Goal: Task Accomplishment & Management: Use online tool/utility

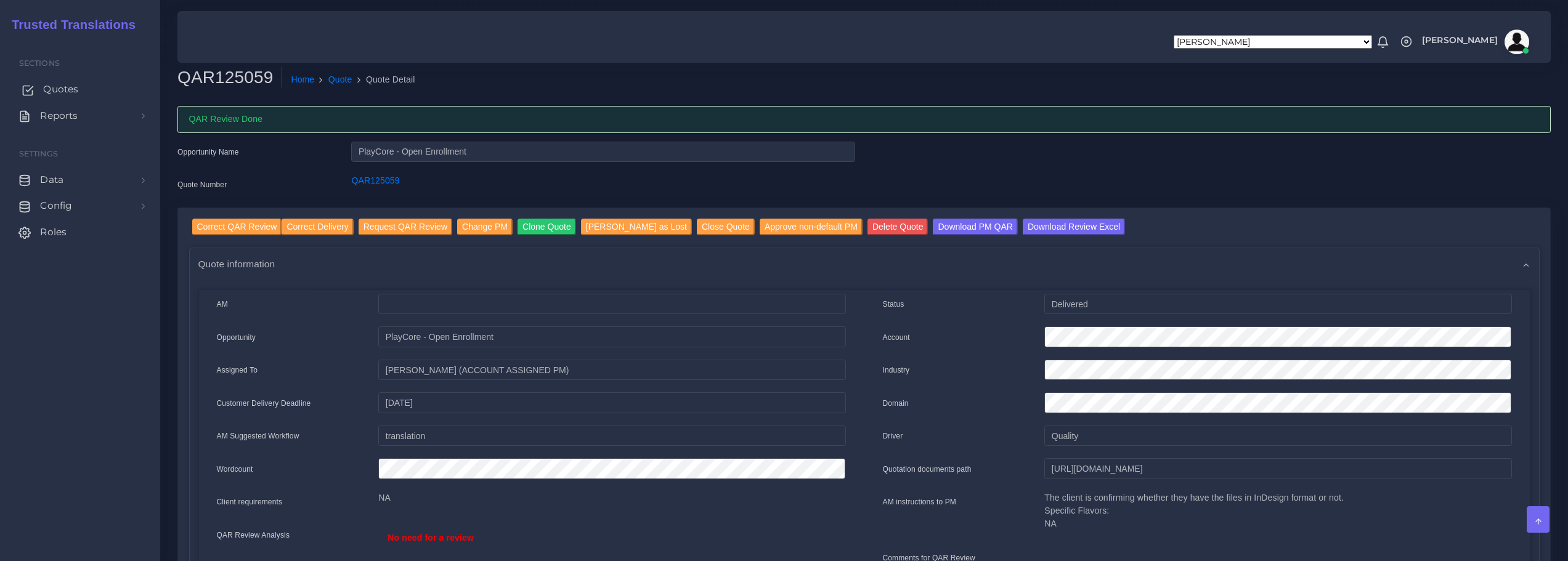
click at [69, 89] on span "Quotes" at bounding box center [60, 89] width 35 height 13
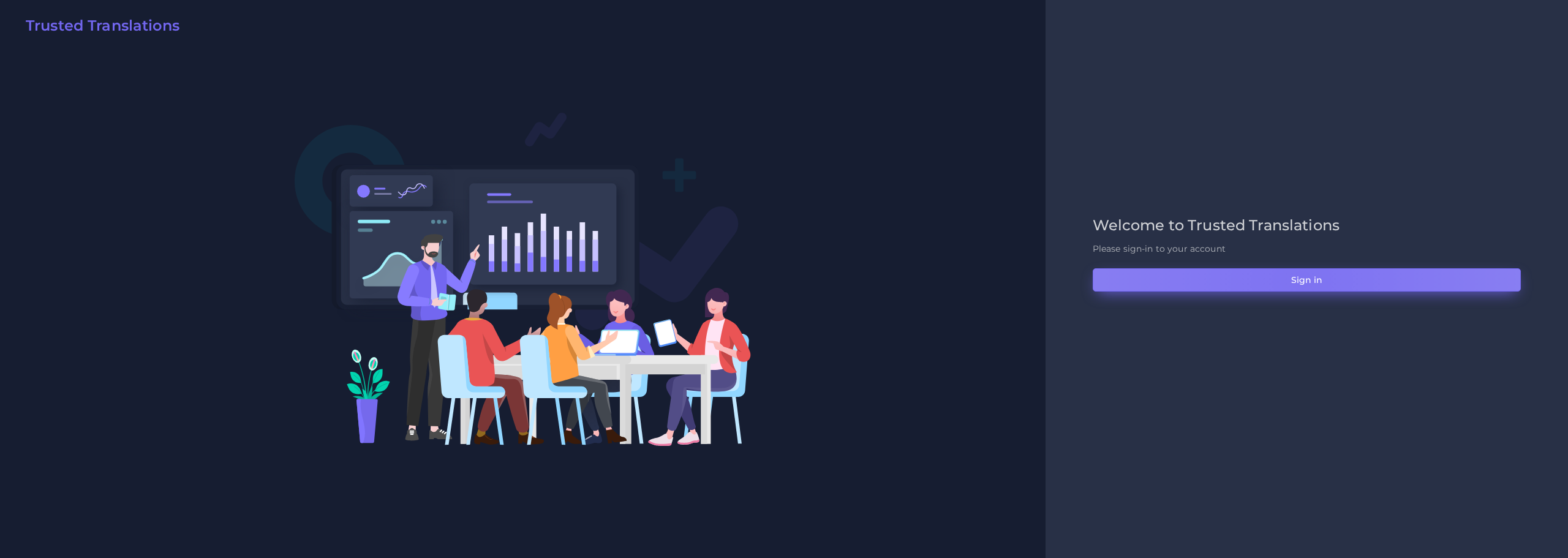
click at [1302, 281] on button "Sign in" at bounding box center [1306, 280] width 428 height 23
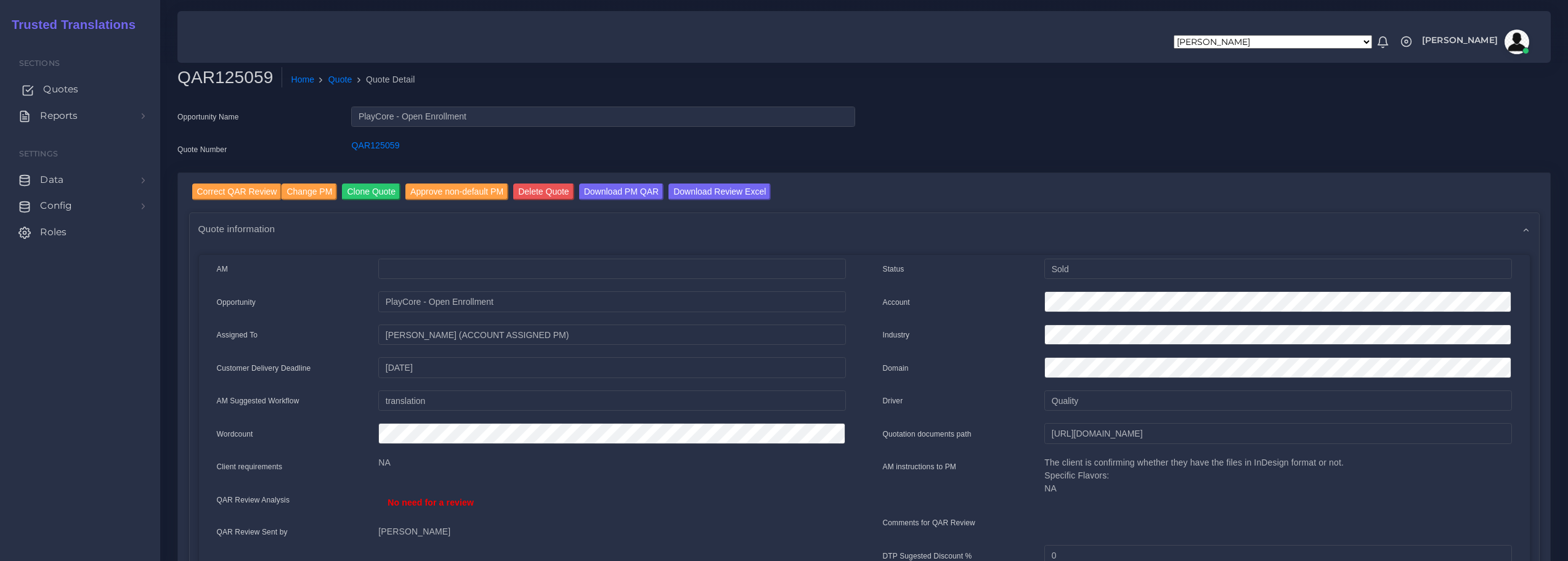
click at [65, 90] on span "Quotes" at bounding box center [60, 89] width 35 height 13
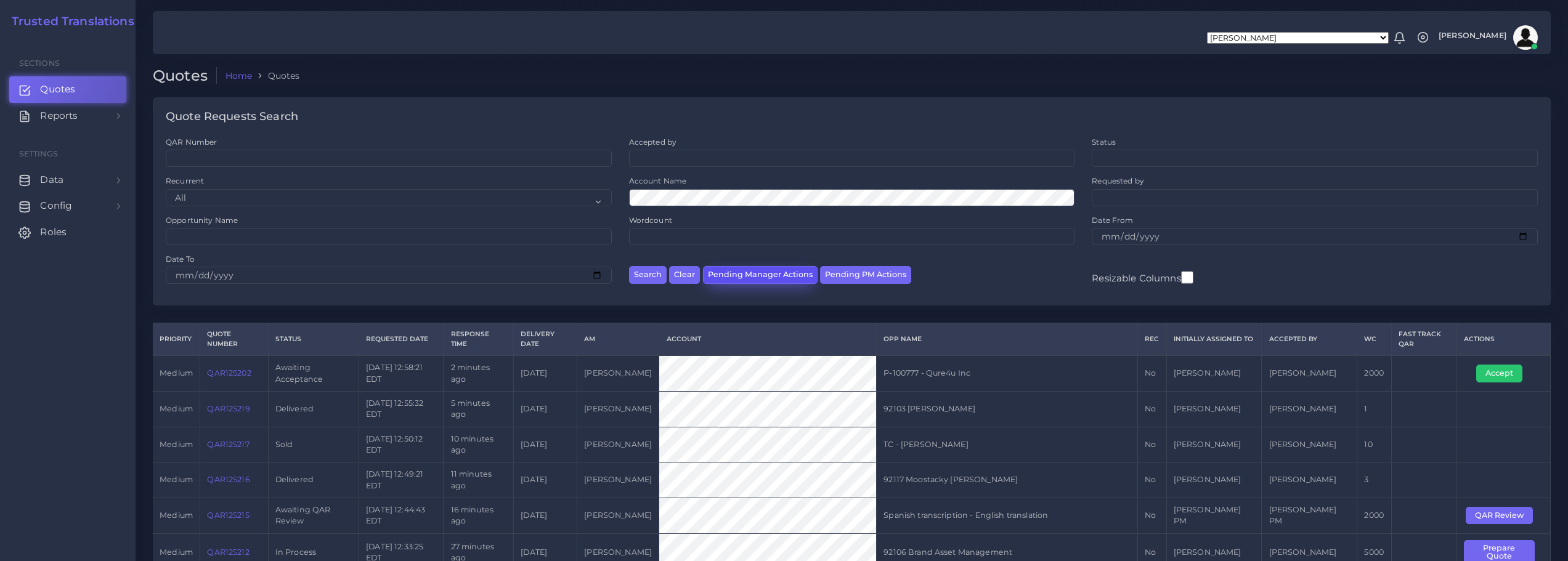
click at [788, 274] on button "Pending Manager Actions" at bounding box center [760, 275] width 115 height 18
select select "awaiting_manager_initial_review"
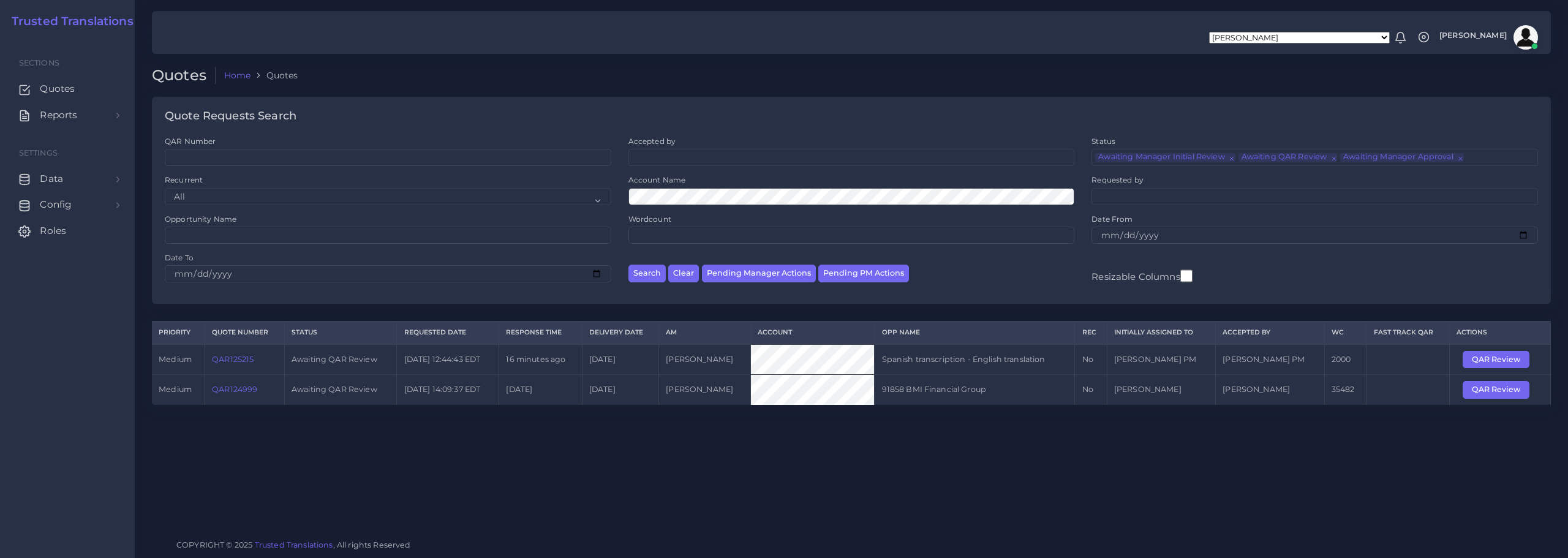
click at [237, 358] on link "QAR125215" at bounding box center [232, 359] width 42 height 9
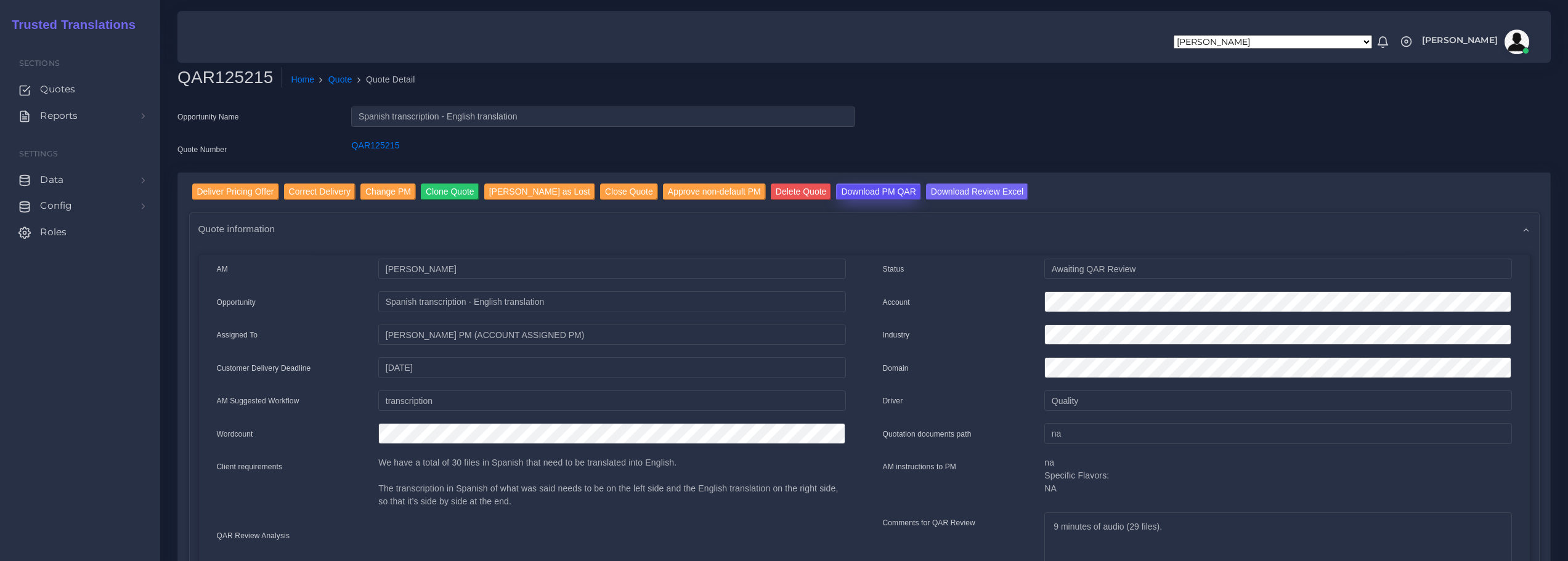
click at [856, 190] on input "Download PM QAR" at bounding box center [877, 192] width 85 height 17
click at [939, 189] on input "Download Review Excel" at bounding box center [977, 192] width 102 height 17
click at [255, 189] on input "Deliver Pricing Offer" at bounding box center [235, 192] width 87 height 17
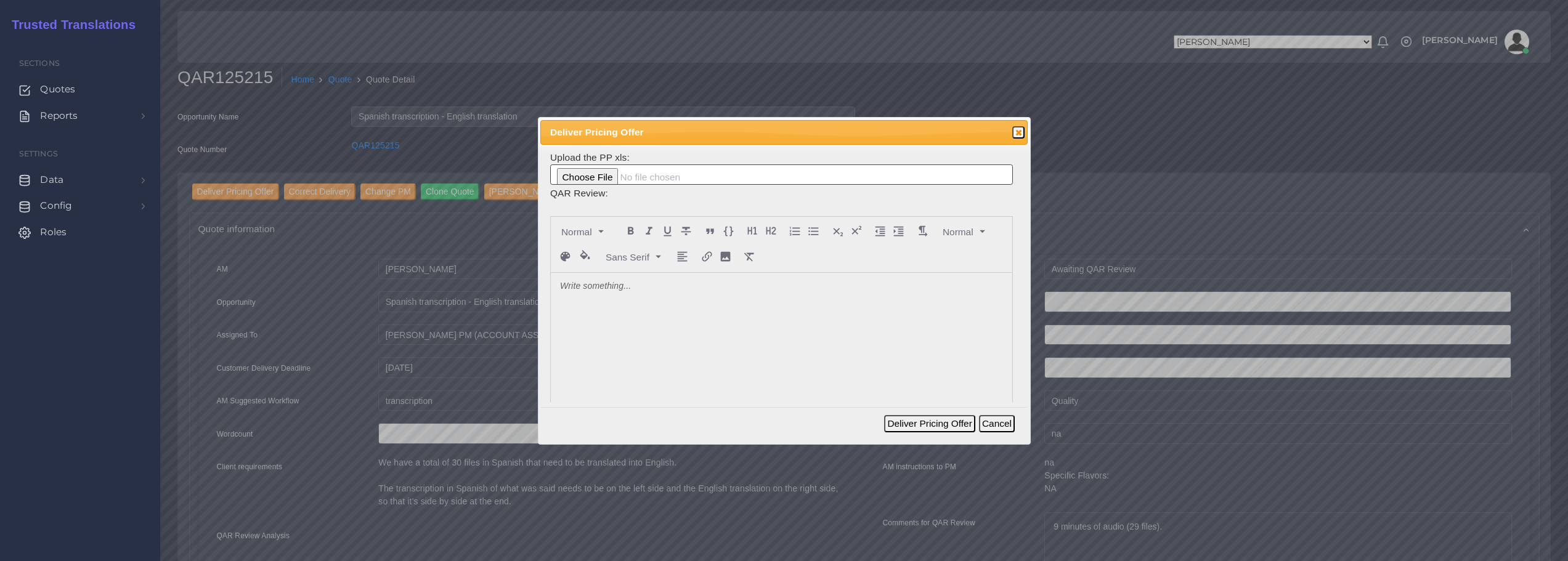
drag, startPoint x: 634, startPoint y: 280, endPoint x: 634, endPoint y: 297, distance: 17.0
click at [634, 280] on p at bounding box center [781, 286] width 442 height 13
click at [608, 172] on input "file" at bounding box center [781, 174] width 463 height 21
type input "C:\fakepath\125215_U.S._Attorneys_Office_ToAM.xlsx"
click at [931, 425] on button "Deliver Pricing Offer" at bounding box center [929, 423] width 91 height 18
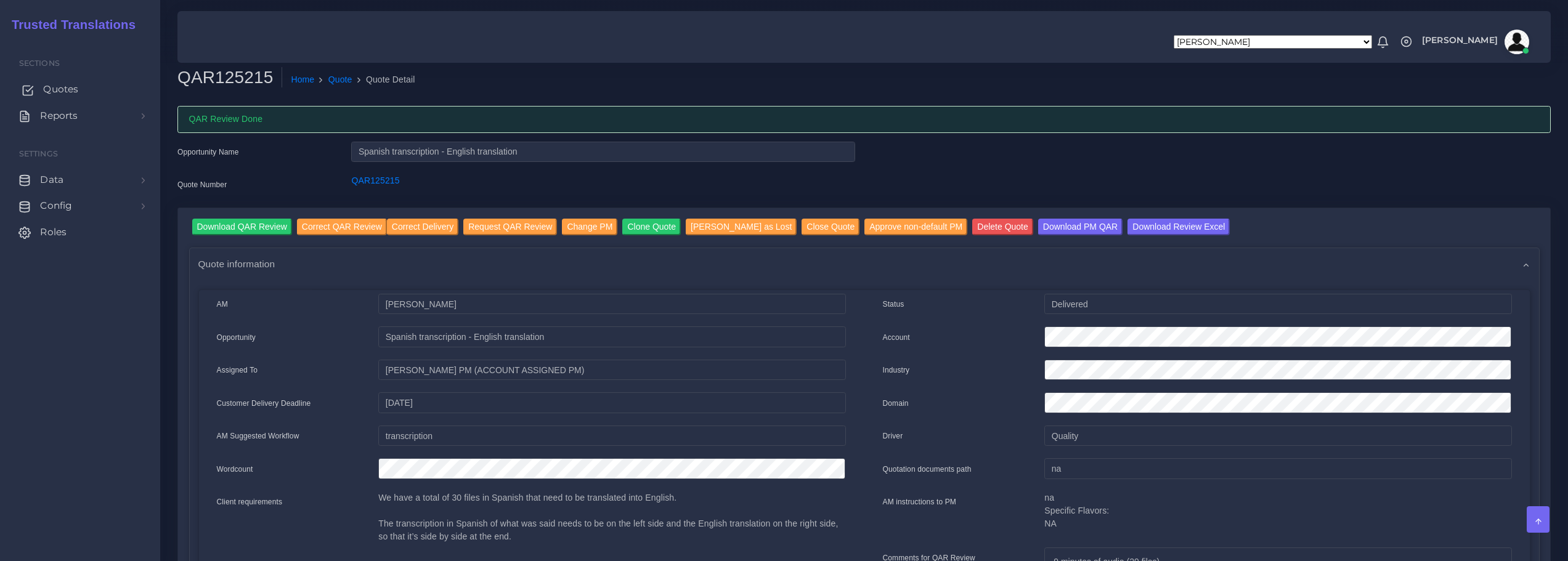
click at [49, 85] on span "Quotes" at bounding box center [60, 89] width 35 height 13
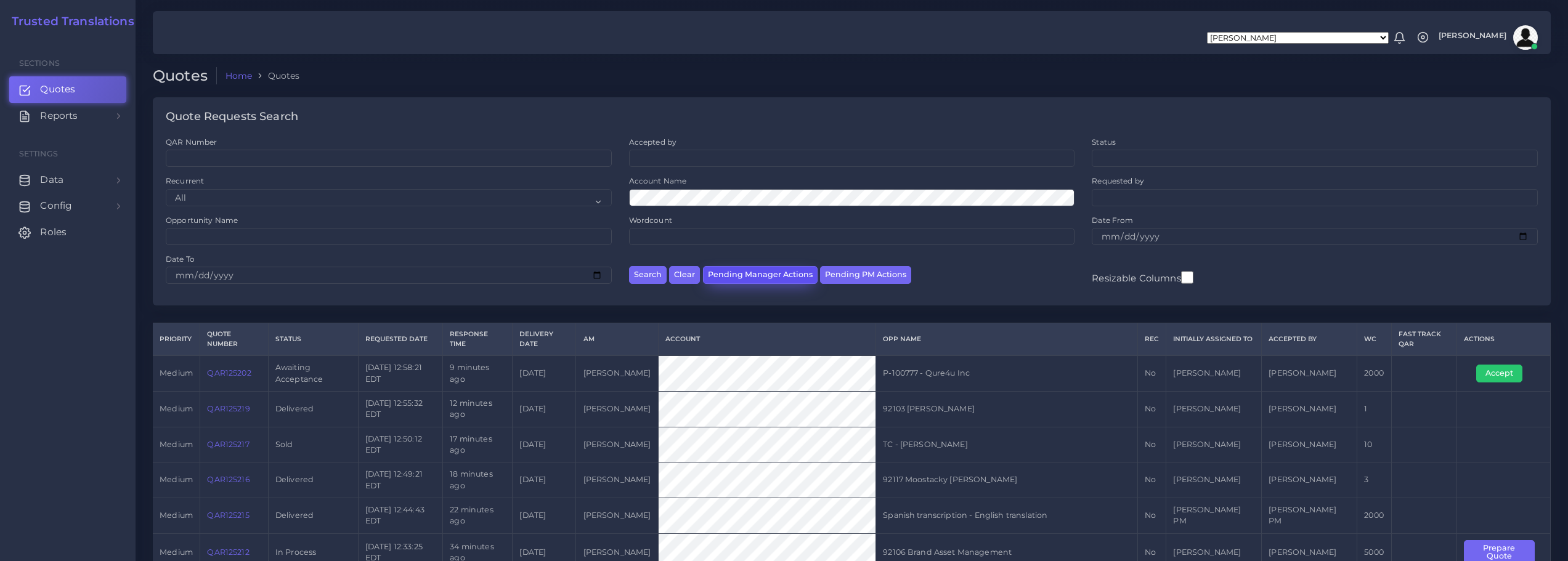
click at [747, 277] on button "Pending Manager Actions" at bounding box center [760, 275] width 115 height 18
select select "awaiting_manager_initial_review"
